Goal: Communication & Community: Answer question/provide support

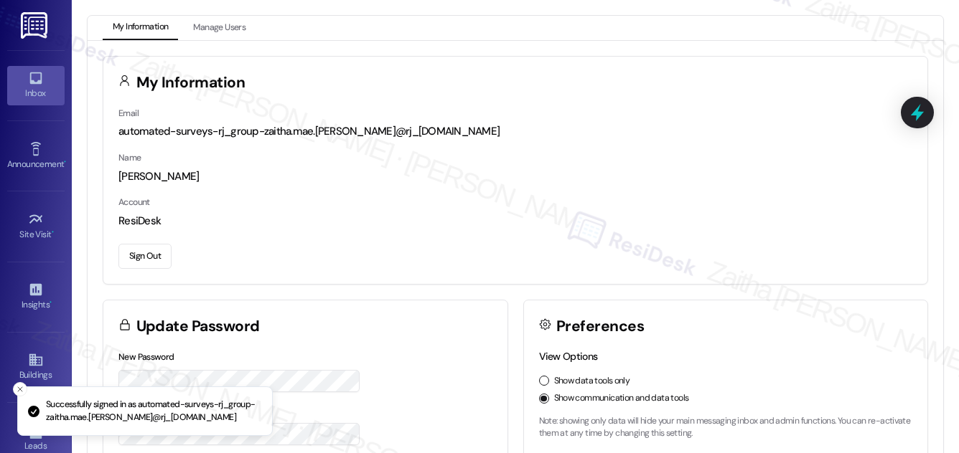
click at [46, 93] on div "Inbox" at bounding box center [36, 93] width 72 height 14
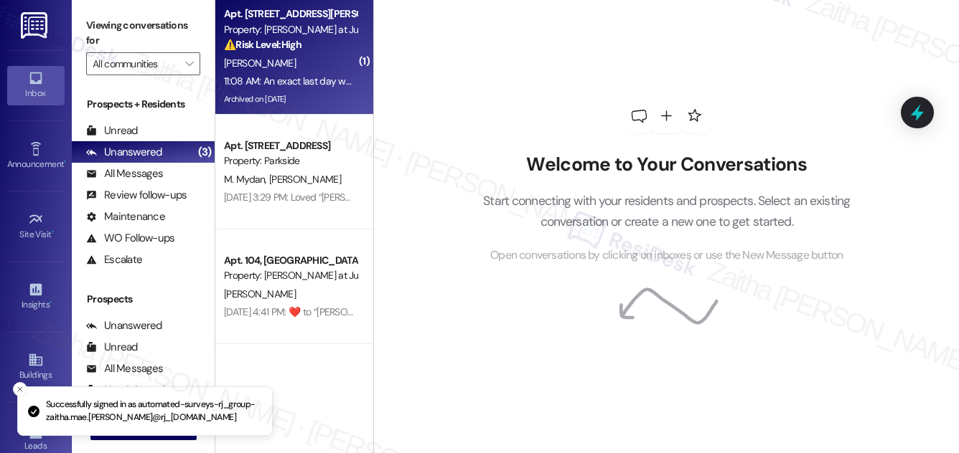
click at [327, 55] on div "[PERSON_NAME]" at bounding box center [290, 64] width 136 height 18
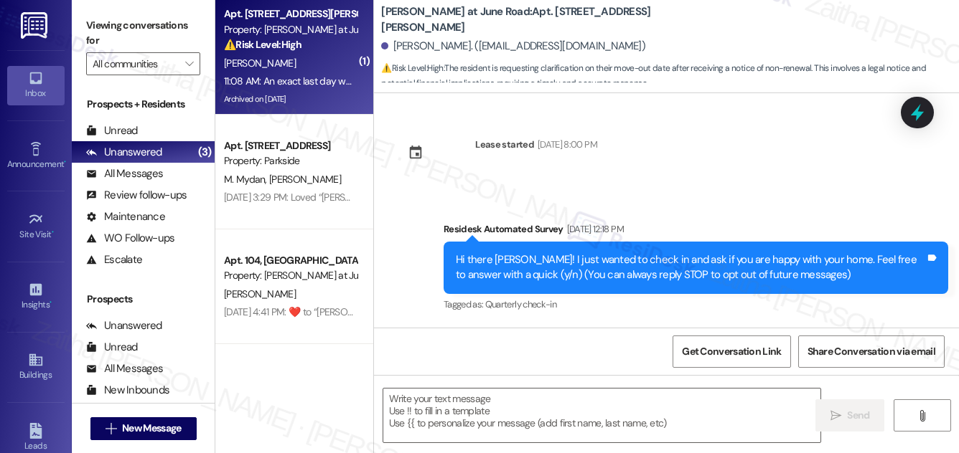
scroll to position [5637, 0]
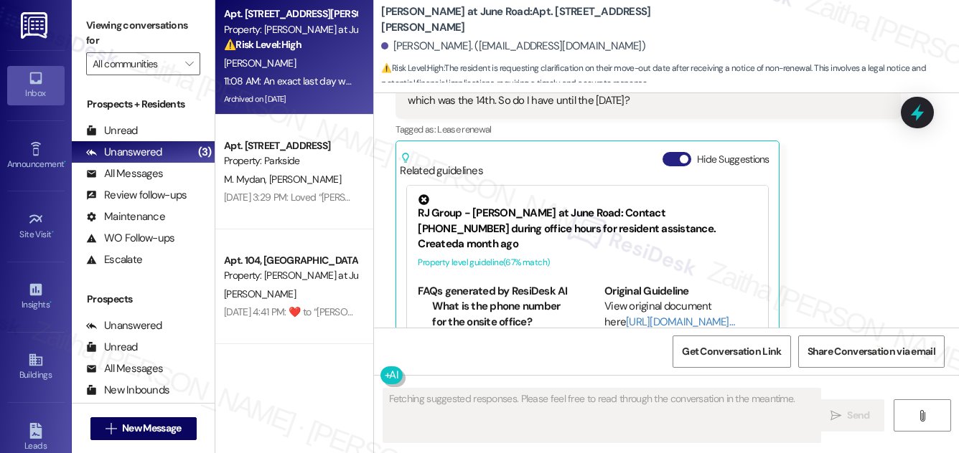
click at [669, 152] on button "Hide Suggestions" at bounding box center [676, 159] width 29 height 14
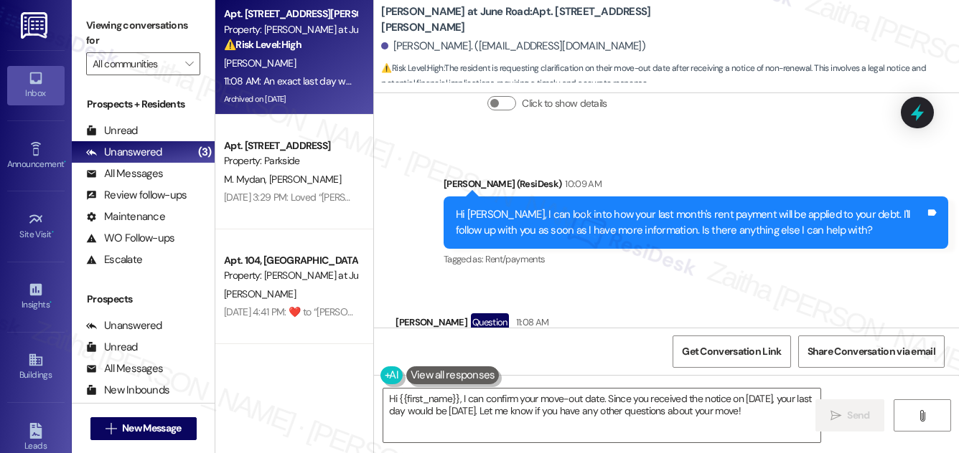
scroll to position [5455, 0]
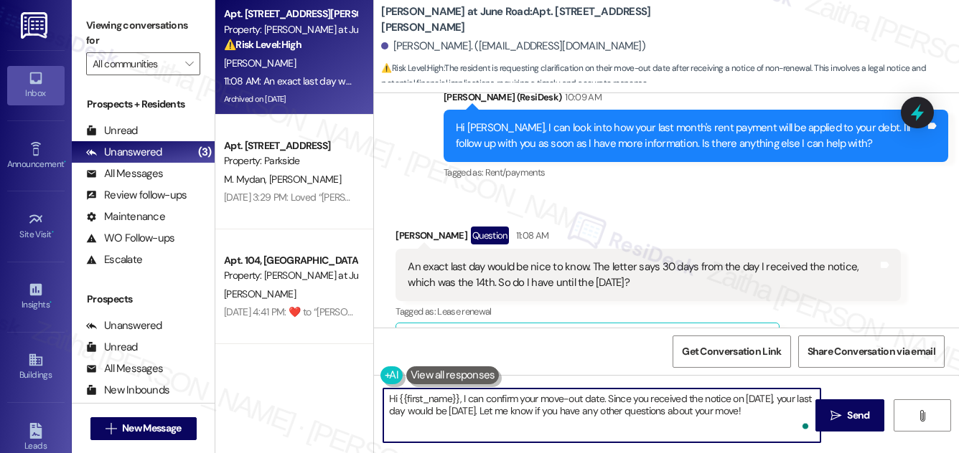
drag, startPoint x: 460, startPoint y: 399, endPoint x: 385, endPoint y: 398, distance: 75.4
click at [385, 398] on textarea "Hi {{first_name}}, I can confirm your move-out date. Since you received the not…" at bounding box center [601, 416] width 437 height 54
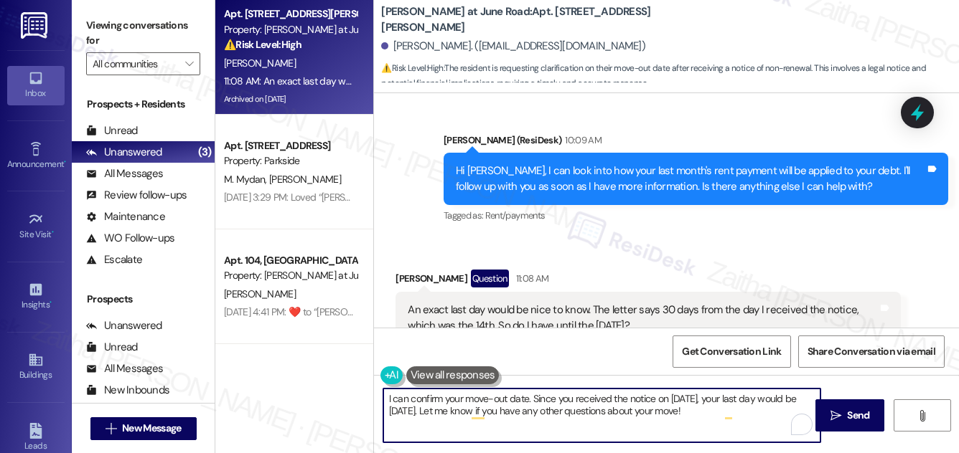
scroll to position [5390, 0]
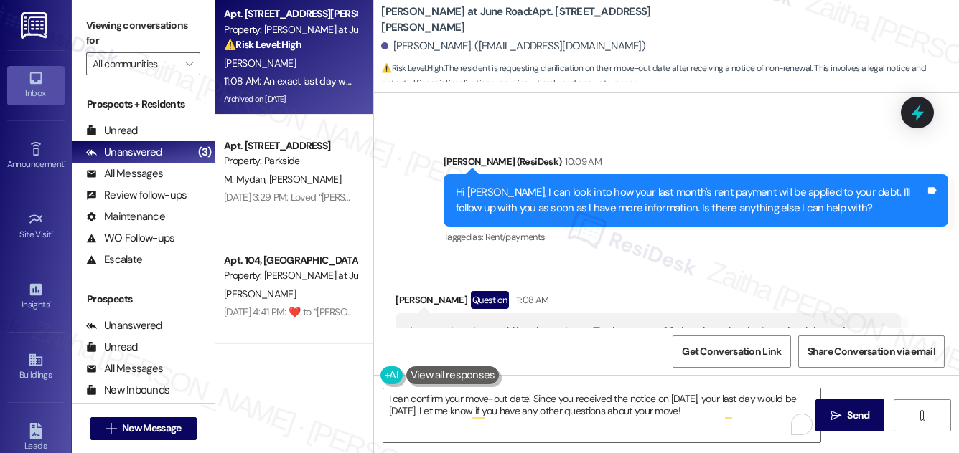
drag, startPoint x: 406, startPoint y: 285, endPoint x: 671, endPoint y: 304, distance: 265.5
click at [671, 324] on div "An exact last day would be nice to know. The letter says 30 days from the day I…" at bounding box center [642, 339] width 472 height 31
copy div "An exact last day would be nice to know. The letter says 30 days from the day I…"
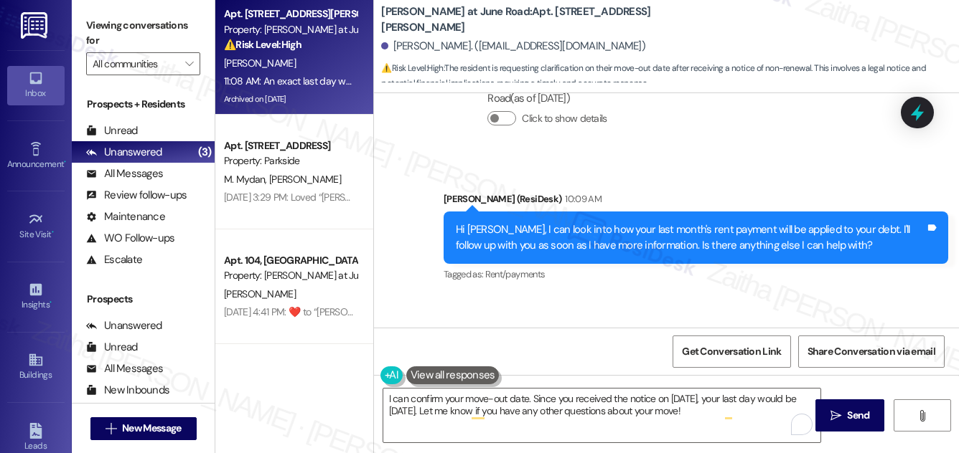
scroll to position [5455, 0]
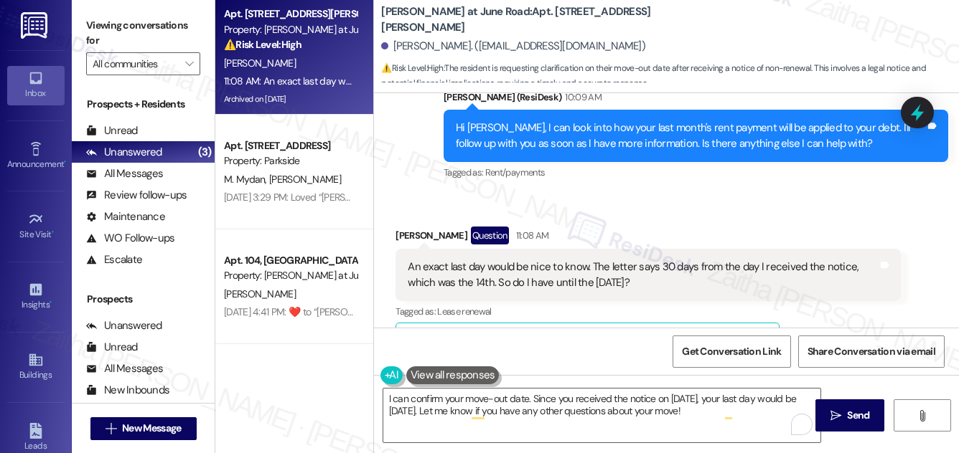
click at [648, 194] on div "Received via SMS [PERSON_NAME] Question 11:08 AM An exact last day would be nic…" at bounding box center [666, 285] width 585 height 182
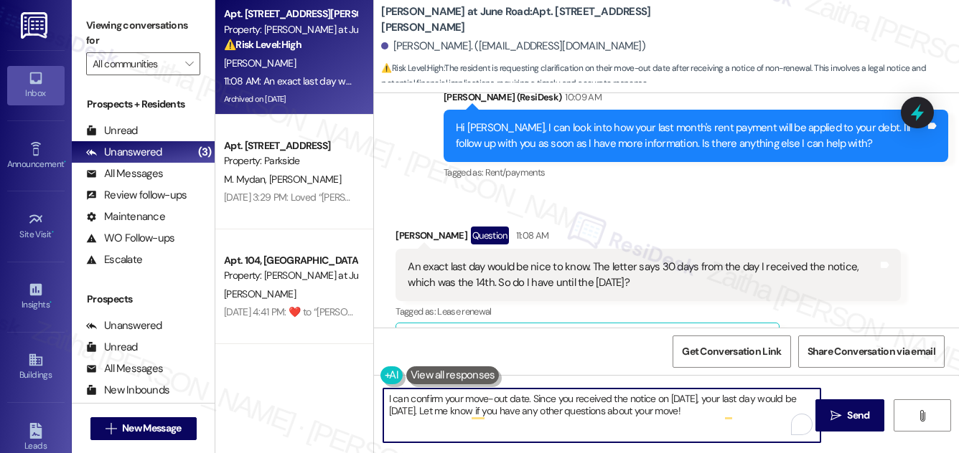
click at [387, 396] on textarea "I can confirm your move-out date. Since you received the notice on [DATE], your…" at bounding box center [601, 416] width 437 height 54
drag, startPoint x: 532, startPoint y: 397, endPoint x: 733, endPoint y: 409, distance: 200.6
click at [733, 409] on textarea "I can confirm your move-out date. Since you received the notice on [DATE], your…" at bounding box center [601, 416] width 437 height 54
click at [404, 398] on textarea "I can confirm your move-out date. Since you received the notice on [DATE], your…" at bounding box center [601, 416] width 437 height 54
drag, startPoint x: 382, startPoint y: 398, endPoint x: 744, endPoint y: 413, distance: 362.0
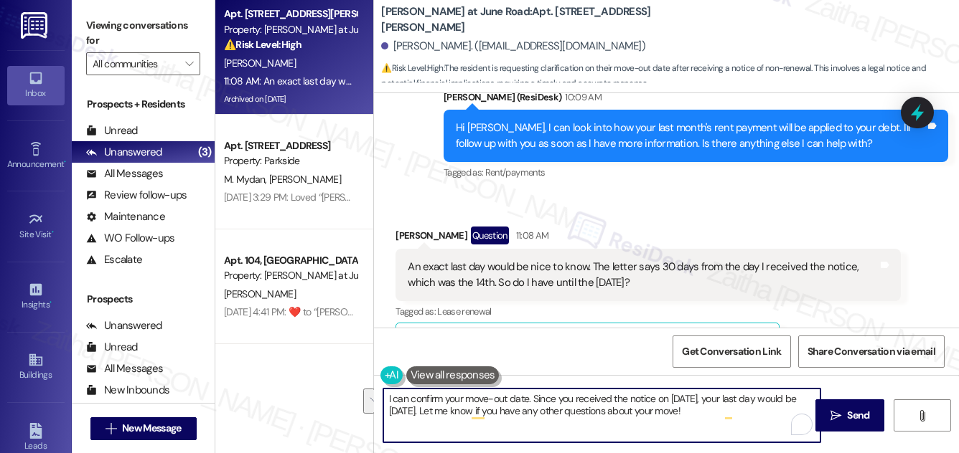
click at [744, 413] on textarea "I can confirm your move-out date. Since you received the notice on [DATE], your…" at bounding box center [601, 416] width 437 height 54
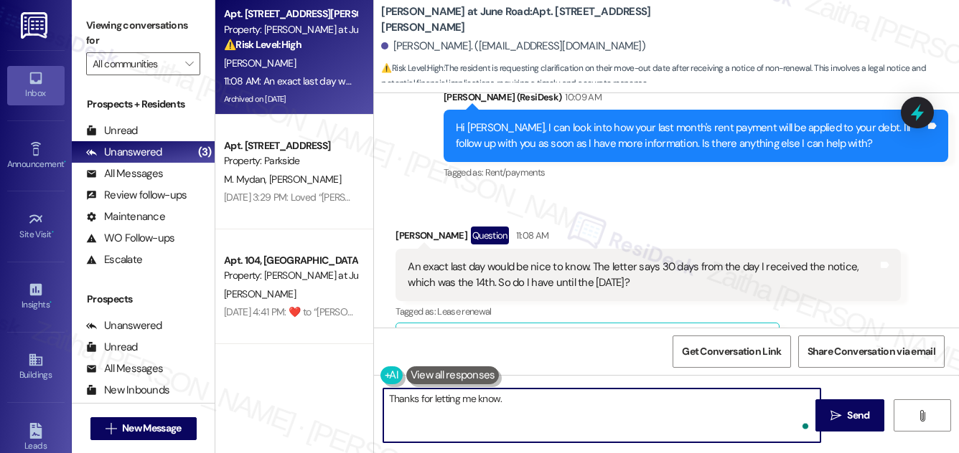
paste textarea "I’ll confirm the exact last day with the team and get back to you so there’s no…"
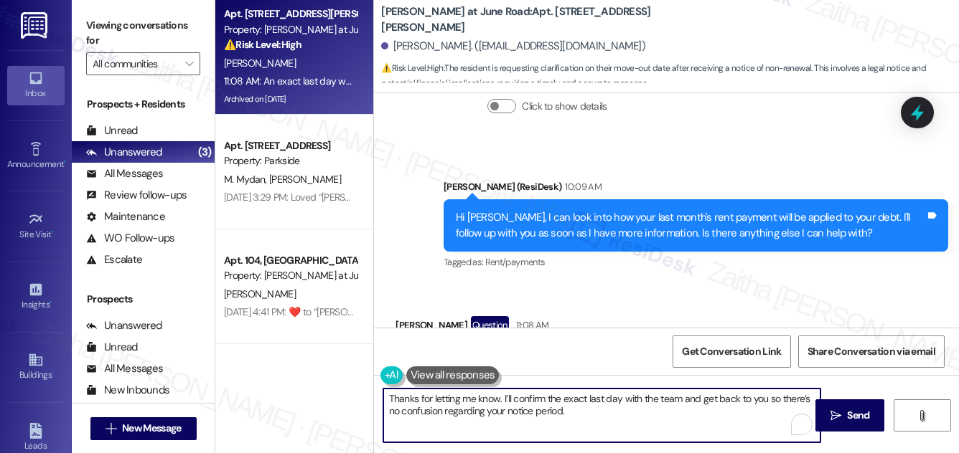
scroll to position [5260, 0]
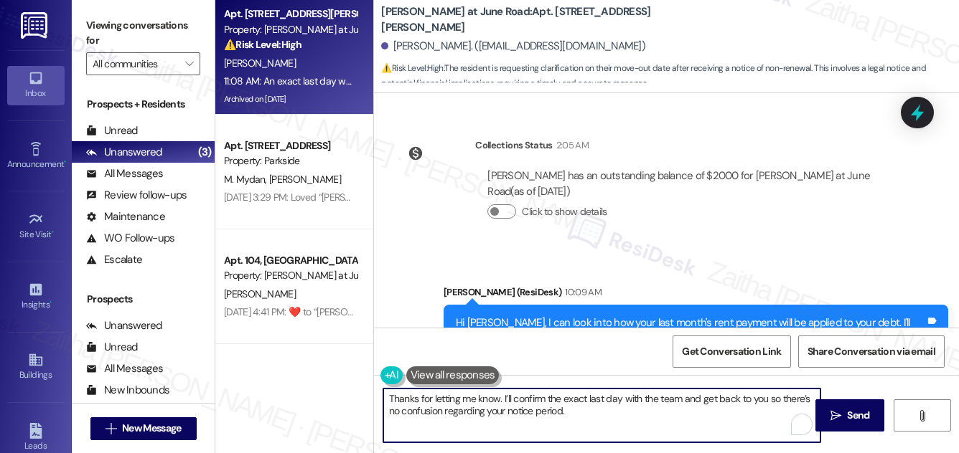
click at [512, 395] on textarea "Thanks for letting me know. I’ll confirm the exact last day with the team and g…" at bounding box center [601, 416] width 437 height 54
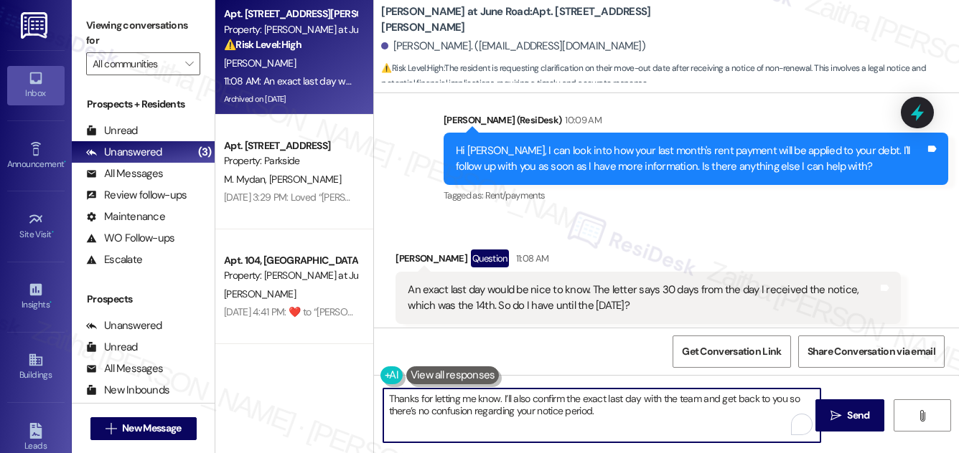
scroll to position [5455, 0]
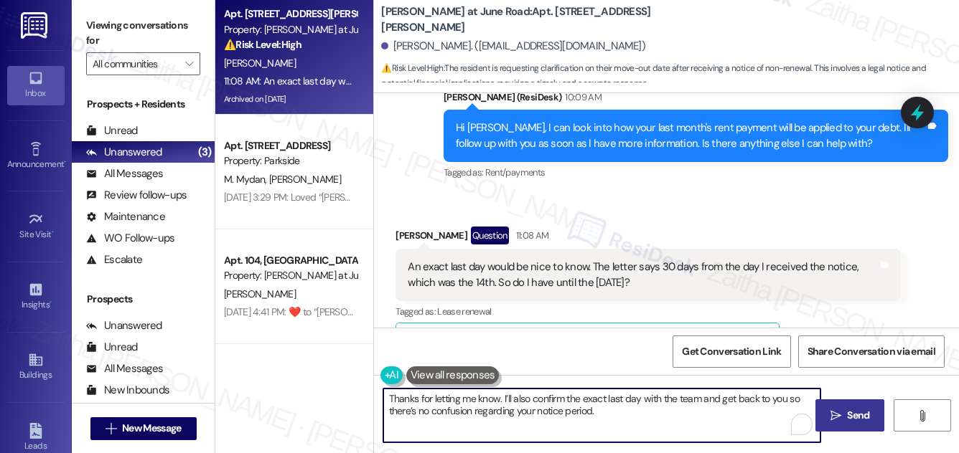
type textarea "Thanks for letting me know. I’ll also confirm the exact last day with the team …"
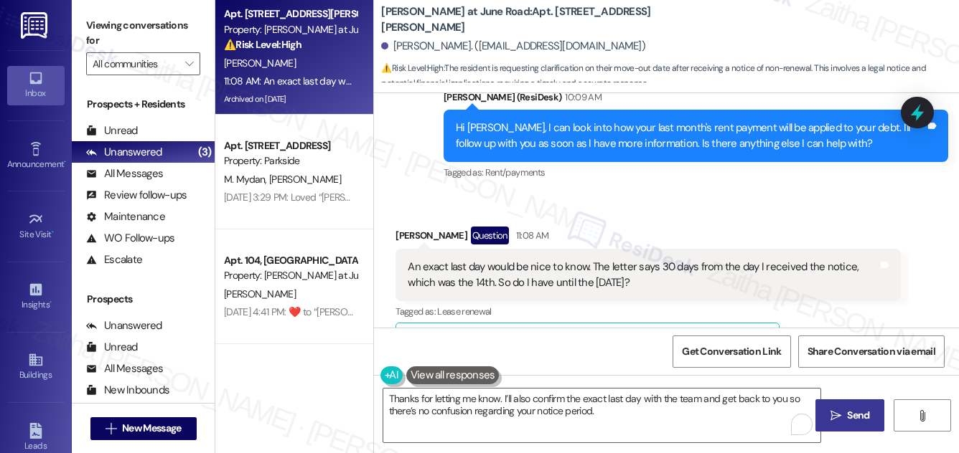
click at [860, 417] on span "Send" at bounding box center [858, 415] width 22 height 15
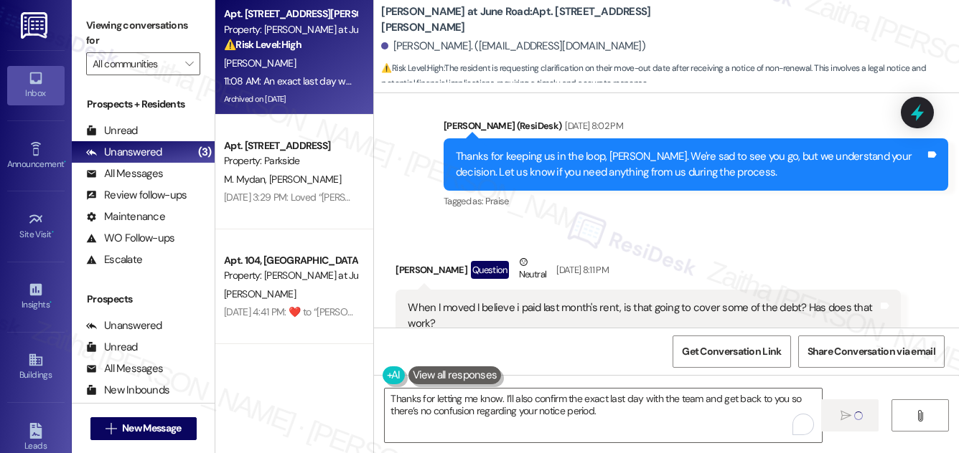
scroll to position [4868, 0]
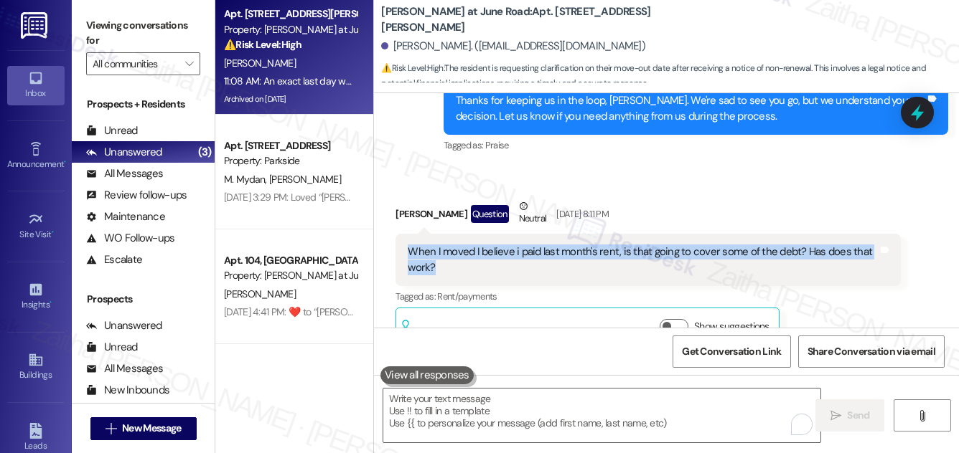
drag, startPoint x: 408, startPoint y: 204, endPoint x: 475, endPoint y: 229, distance: 72.0
click at [475, 234] on div "When I moved I believe i paid last month's rent, is that going to cover some of…" at bounding box center [647, 260] width 504 height 52
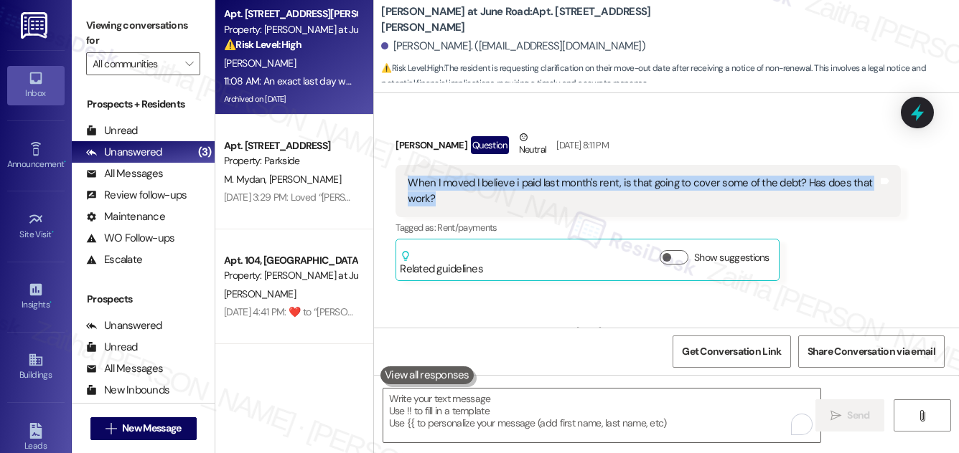
copy div "When I moved I believe i paid last month's rent, is that going to cover some of…"
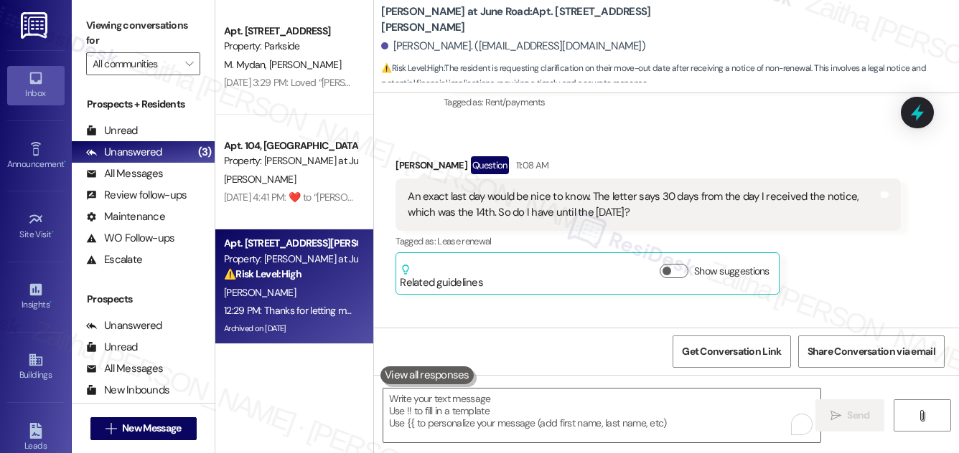
scroll to position [5505, 0]
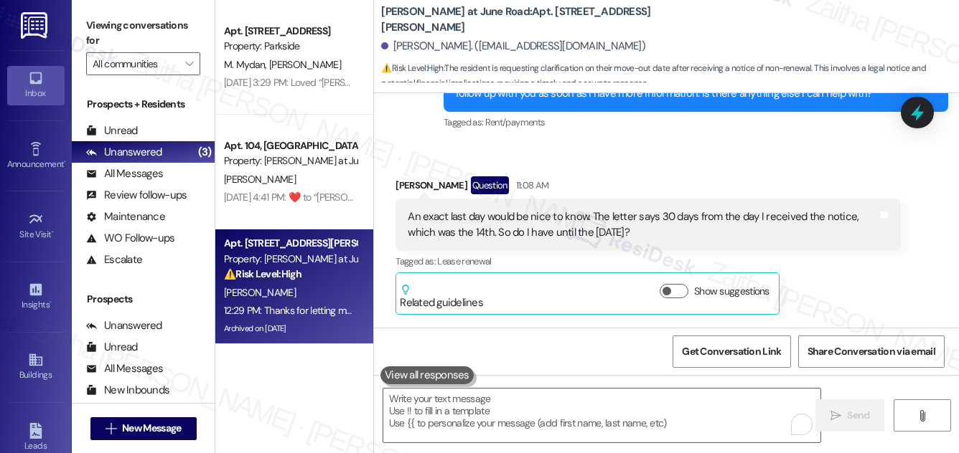
drag, startPoint x: 402, startPoint y: 164, endPoint x: 690, endPoint y: 197, distance: 290.4
click at [690, 199] on div "An exact last day would be nice to know. The letter says 30 days from the day I…" at bounding box center [647, 225] width 504 height 52
copy div "An exact last day would be nice to know. The letter says 30 days from the day I…"
click at [845, 249] on div "[PERSON_NAME] Question 11:08 AM An exact last day would be nice to know. The le…" at bounding box center [647, 246] width 504 height 139
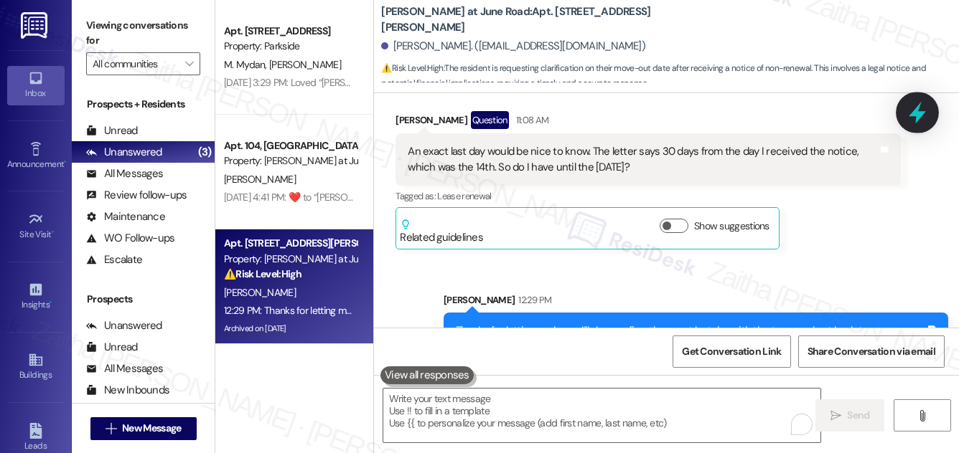
click at [929, 113] on div at bounding box center [916, 112] width 43 height 41
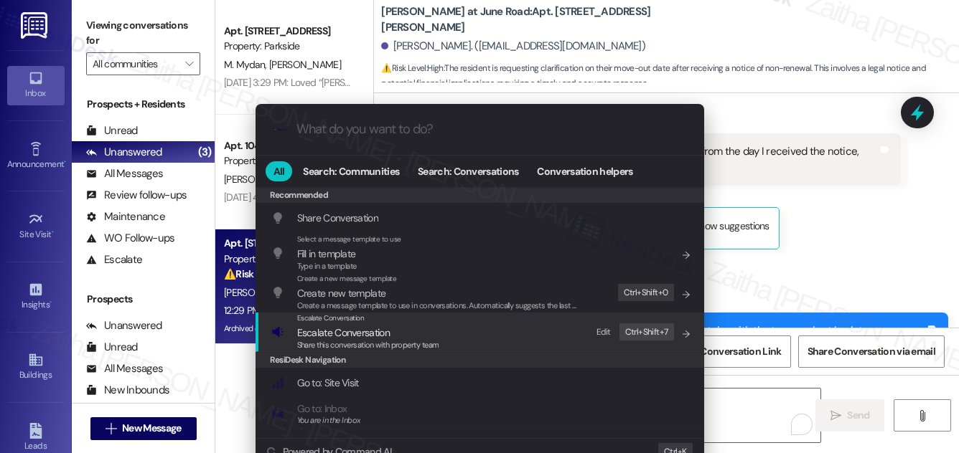
click at [344, 337] on span "Escalate Conversation" at bounding box center [343, 332] width 93 height 13
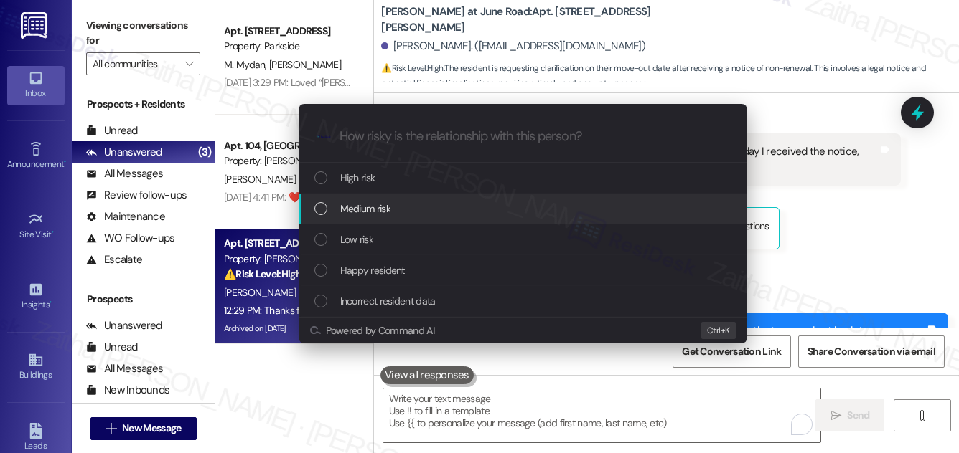
click at [376, 209] on span "Medium risk" at bounding box center [365, 209] width 50 height 16
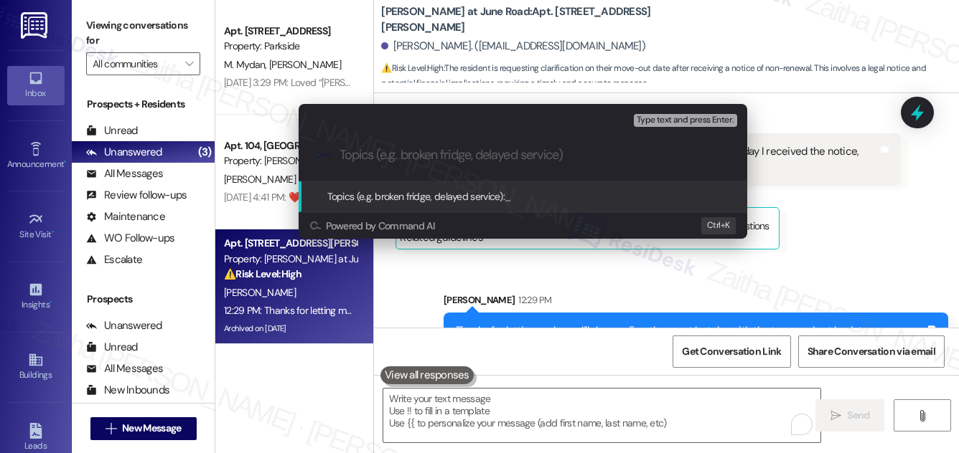
paste input "Clarification on Last Month’s Rent and Notice Period"
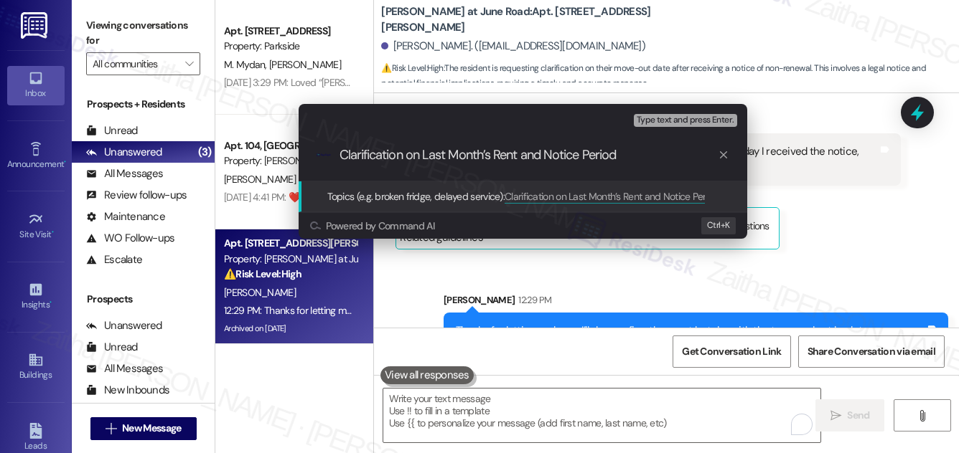
type input "Clarification on Last Month’s Rent and Notice Period"
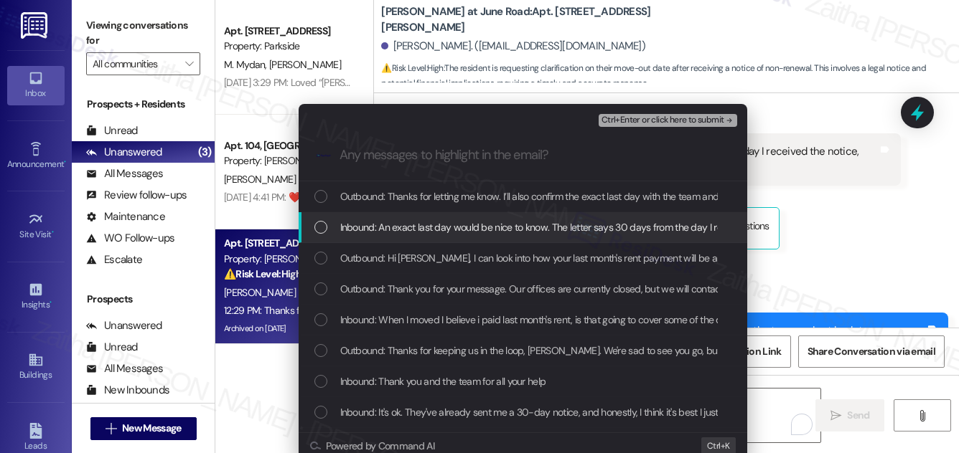
click at [408, 216] on div "Inbound: An exact last day would be nice to know. The letter says 30 days from …" at bounding box center [522, 227] width 448 height 31
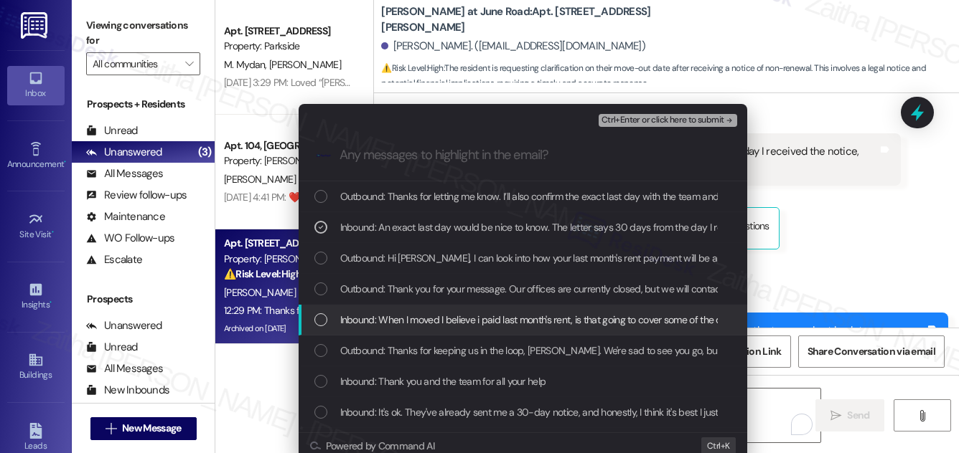
click at [408, 315] on span "Inbound: When I moved I believe i paid last month's rent, is that going to cove…" at bounding box center [584, 320] width 489 height 16
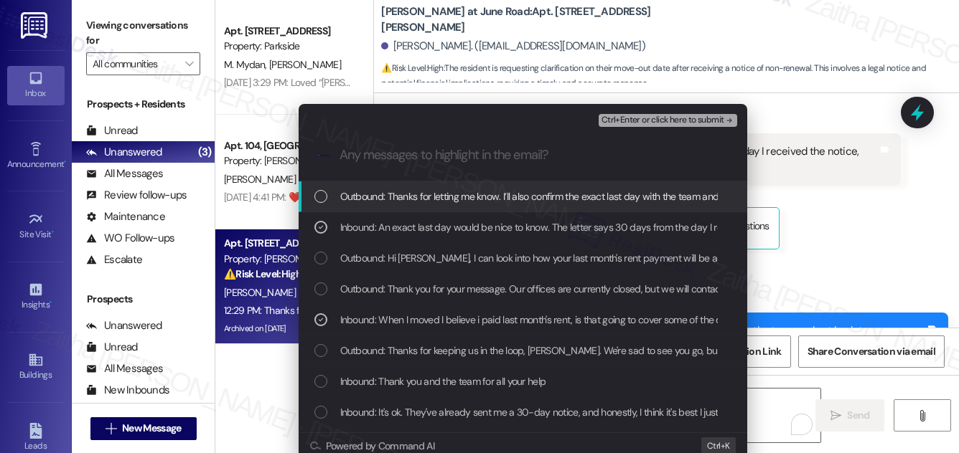
click at [632, 121] on span "Ctrl+Enter or click here to submit" at bounding box center [662, 121] width 123 height 10
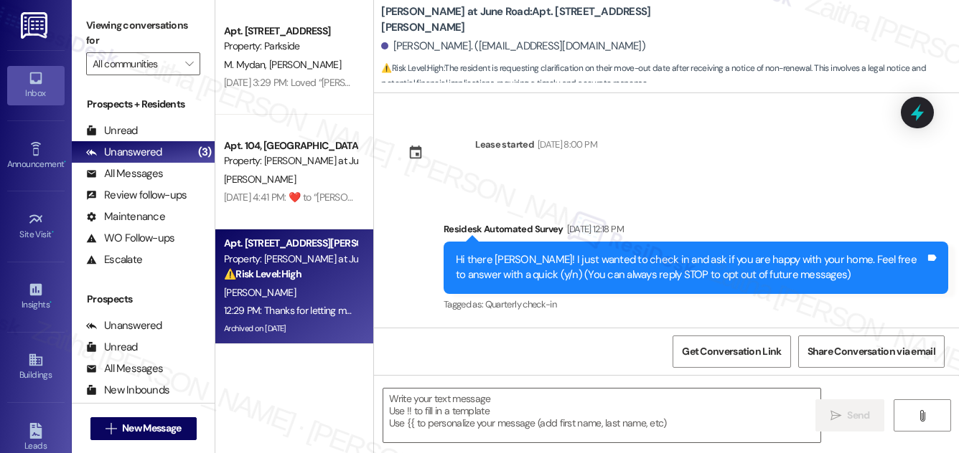
scroll to position [225, 0]
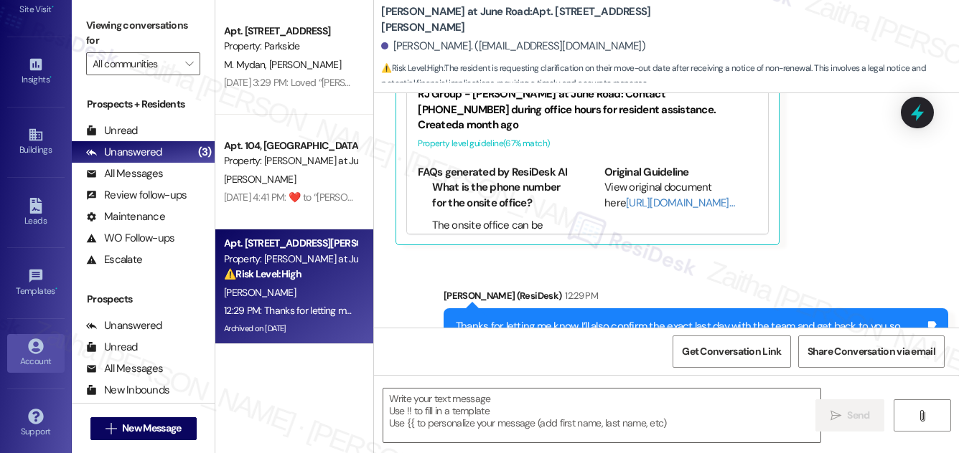
type textarea "Fetching suggested responses. Please feel free to read through the conversation…"
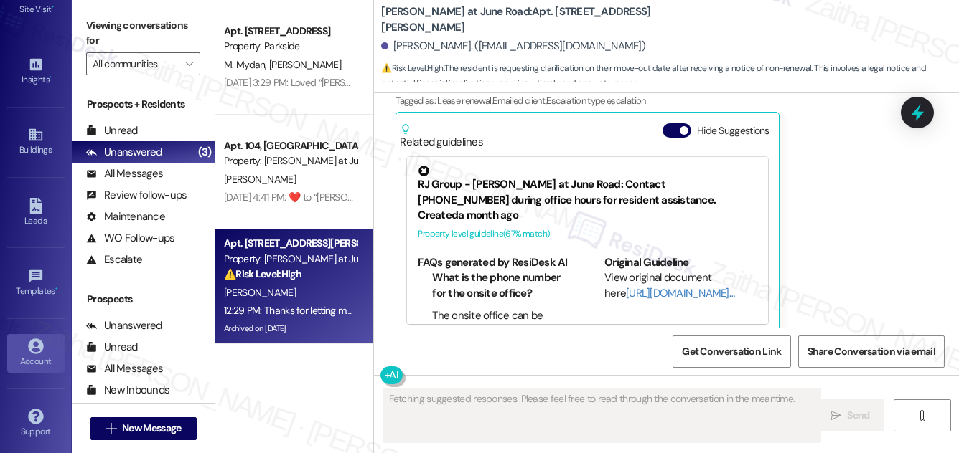
scroll to position [5636, 0]
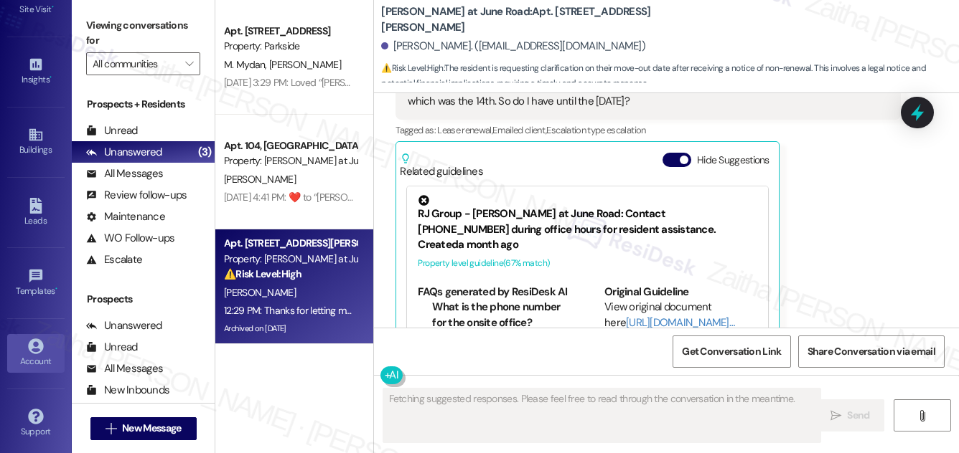
click at [37, 356] on div "Account" at bounding box center [36, 361] width 72 height 14
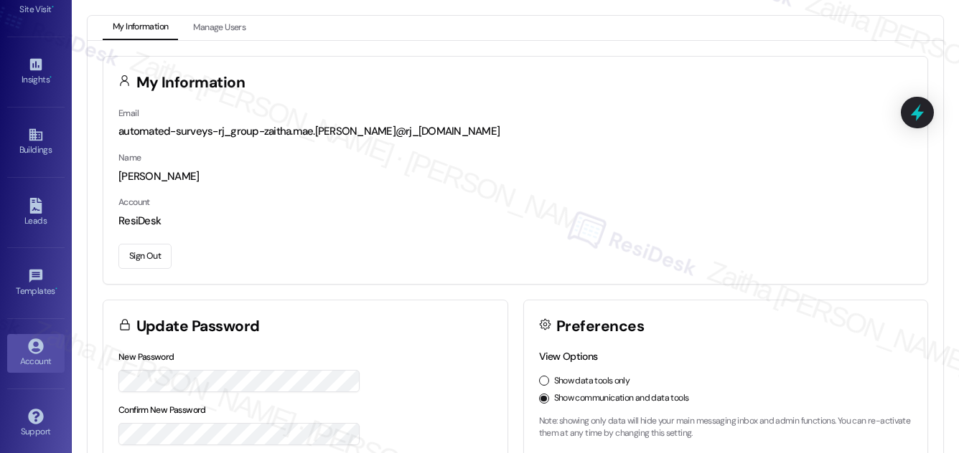
click at [138, 252] on button "Sign Out" at bounding box center [144, 256] width 53 height 25
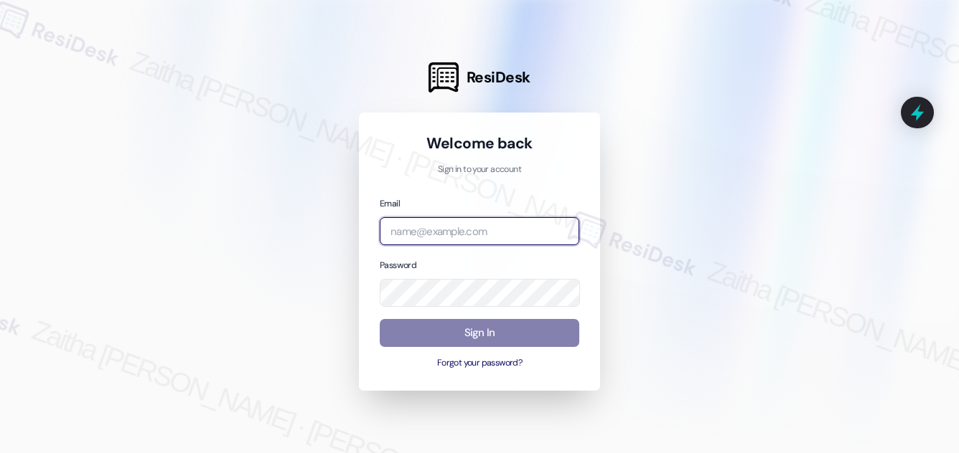
click at [458, 232] on input "email" at bounding box center [479, 231] width 199 height 28
type input "[EMAIL_ADDRESS][PERSON_NAME][DOMAIN_NAME]"
